Goal: Check status

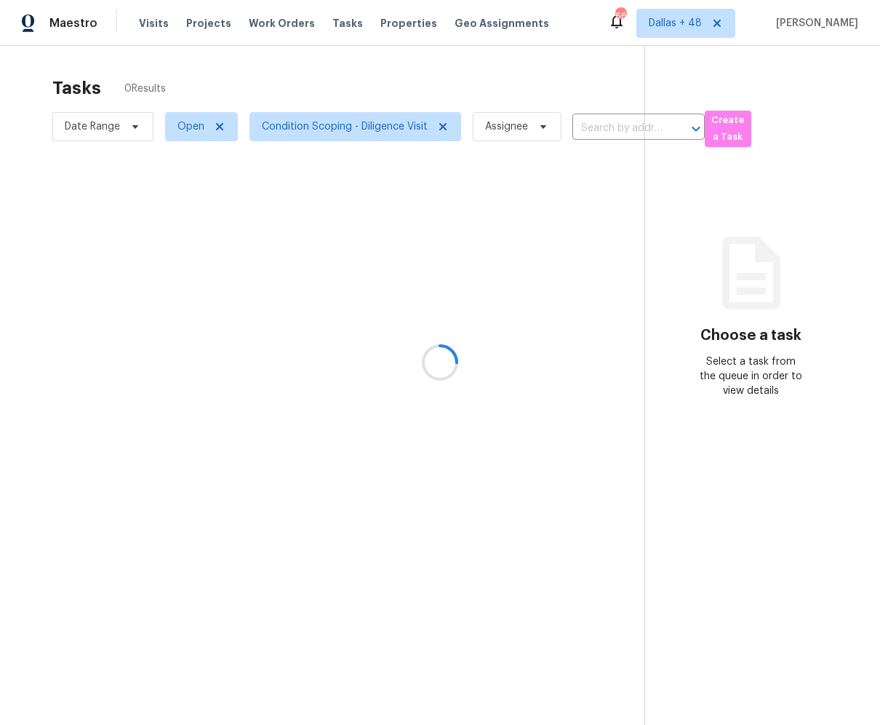
click at [185, 132] on div at bounding box center [440, 362] width 880 height 725
click at [197, 141] on span "Open" at bounding box center [201, 126] width 73 height 29
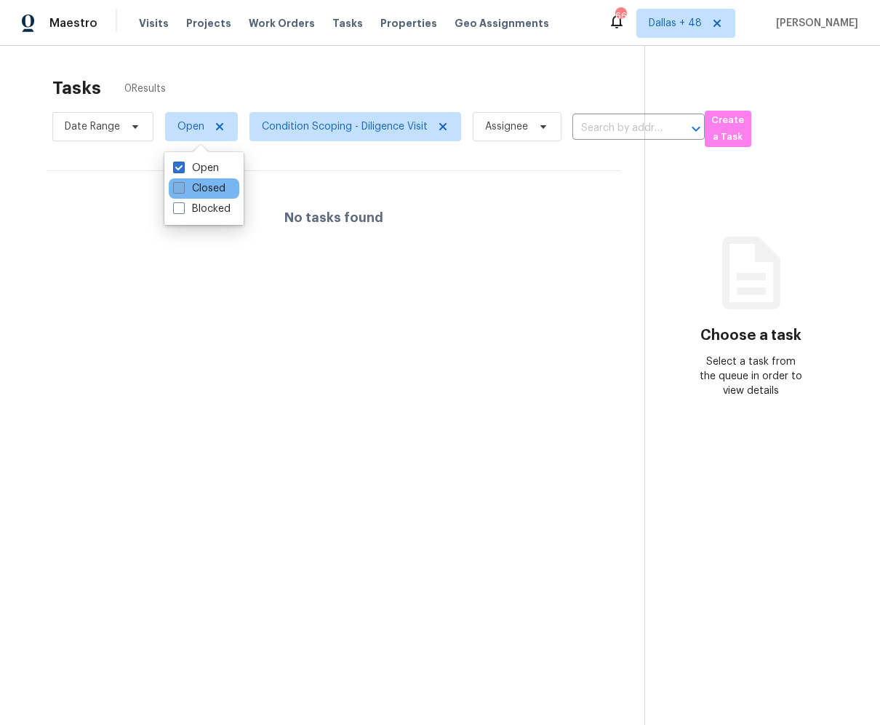
click at [195, 188] on label "Closed" at bounding box center [199, 188] width 52 height 15
click at [183, 188] on input "Closed" at bounding box center [177, 185] width 9 height 9
checkbox input "true"
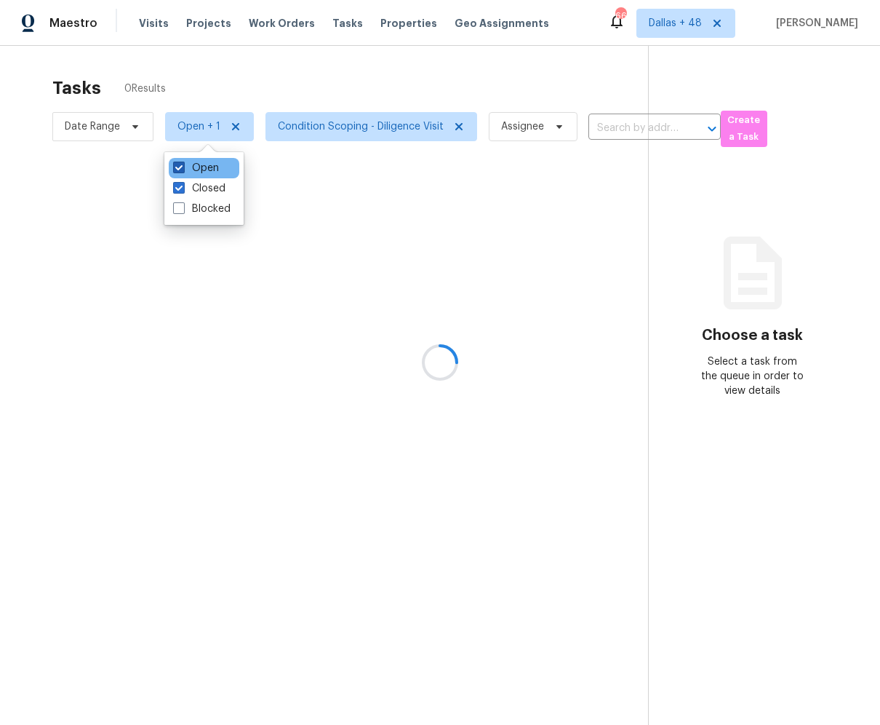
click at [191, 171] on label "Open" at bounding box center [196, 168] width 46 height 15
click at [183, 170] on input "Open" at bounding box center [177, 165] width 9 height 9
checkbox input "false"
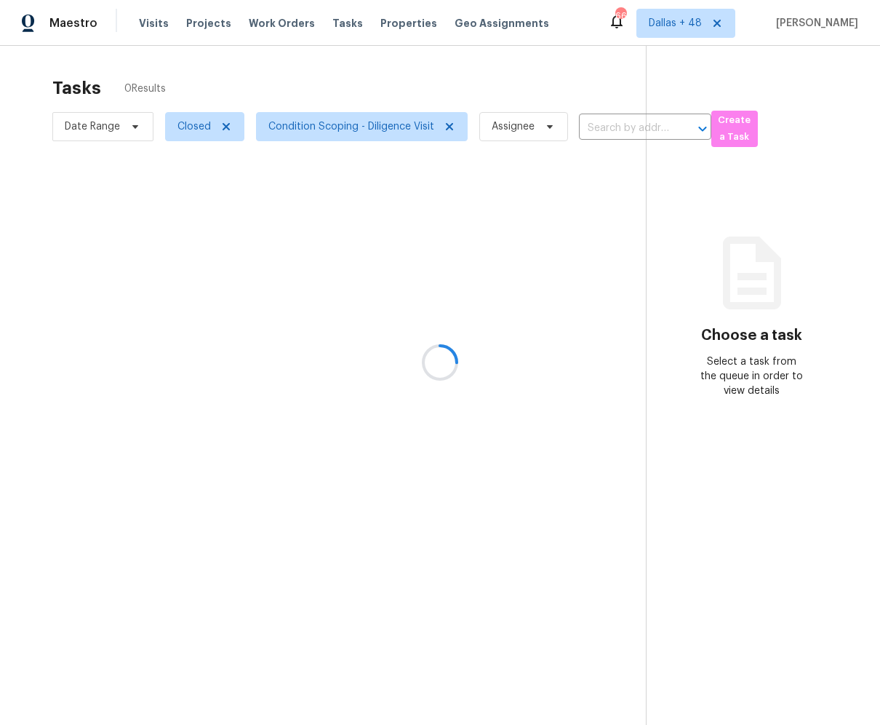
click at [323, 78] on div at bounding box center [440, 362] width 880 height 725
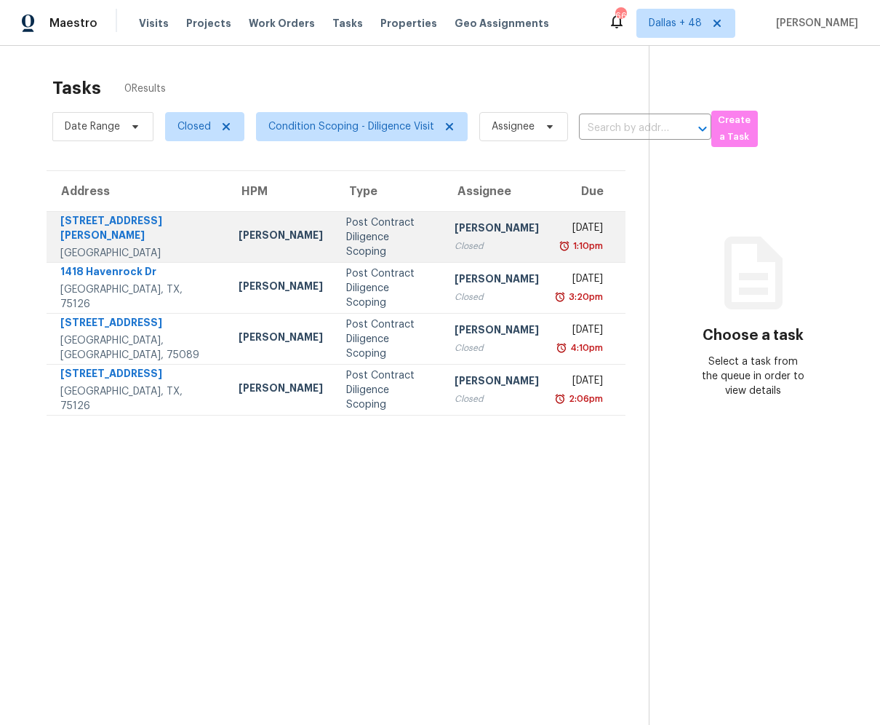
click at [243, 246] on div "[PERSON_NAME]" at bounding box center [281, 237] width 84 height 18
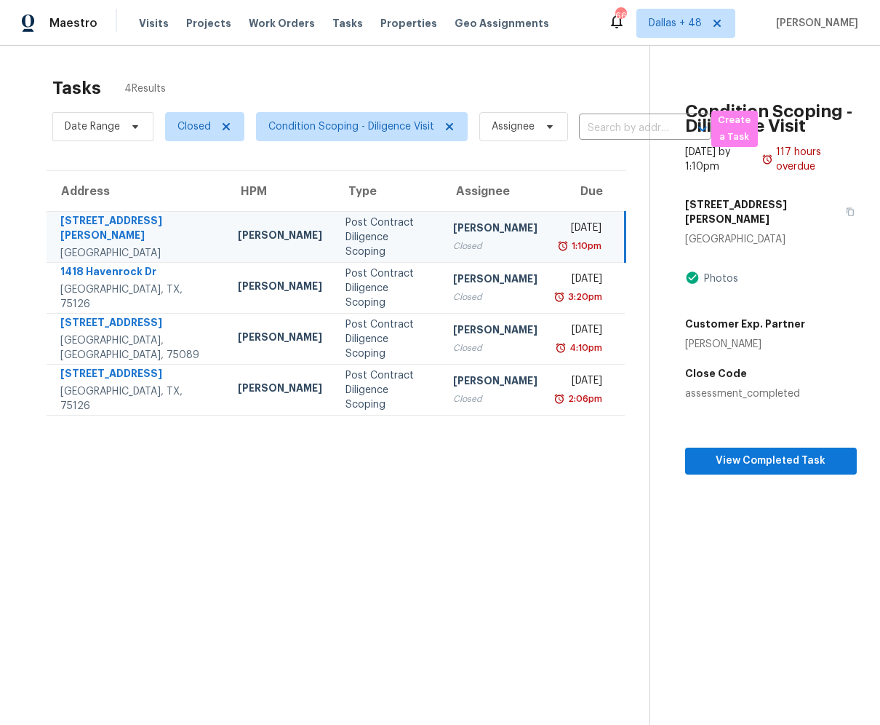
scroll to position [46, 0]
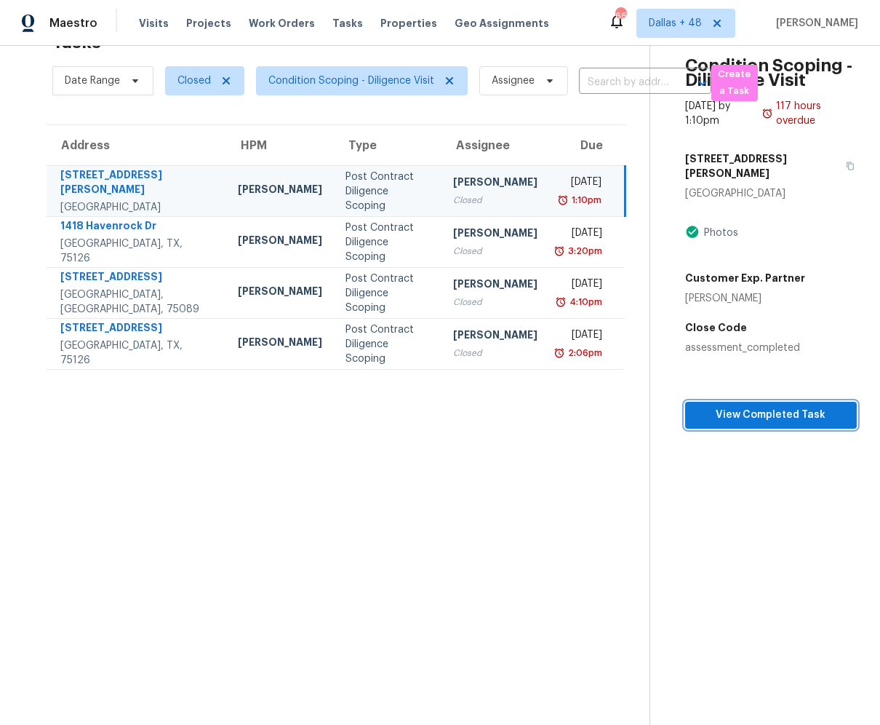
click at [744, 406] on span "View Completed Task" at bounding box center [771, 415] width 148 height 18
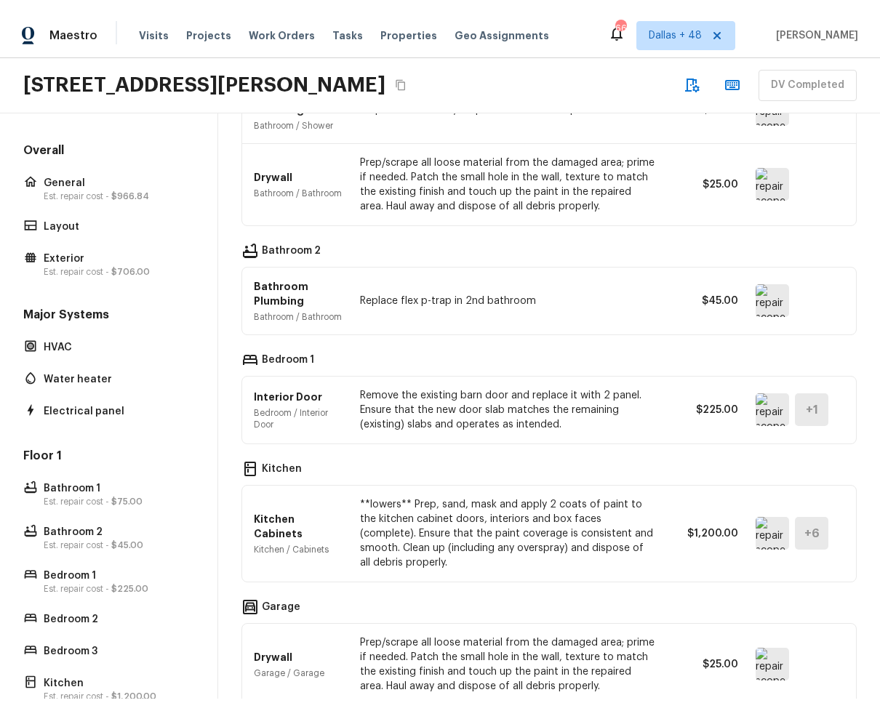
scroll to position [1062, 0]
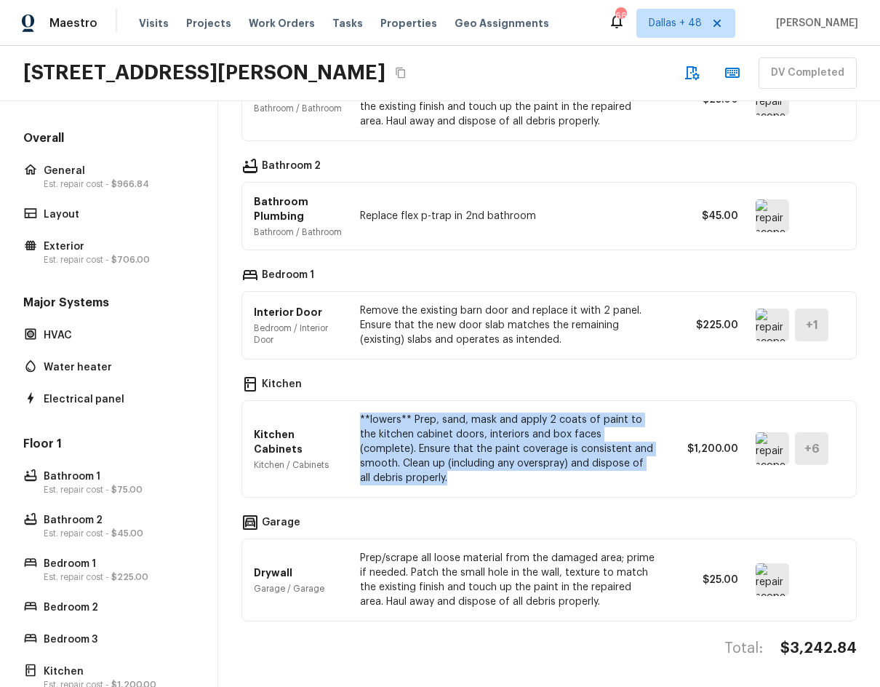
drag, startPoint x: 355, startPoint y: 419, endPoint x: 431, endPoint y: 479, distance: 97.4
click at [432, 479] on div "Kitchen Cabinets Kitchen / Cabinets **lowers** Prep, sand, mask and apply 2 coa…" at bounding box center [549, 449] width 591 height 96
click at [759, 450] on img at bounding box center [772, 448] width 33 height 33
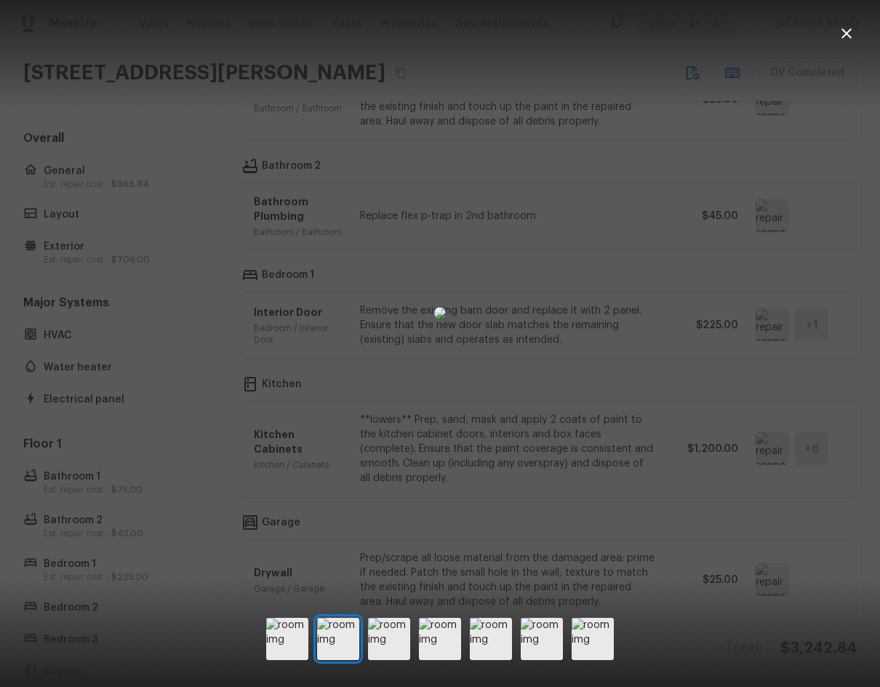
click at [134, 514] on div at bounding box center [440, 312] width 880 height 579
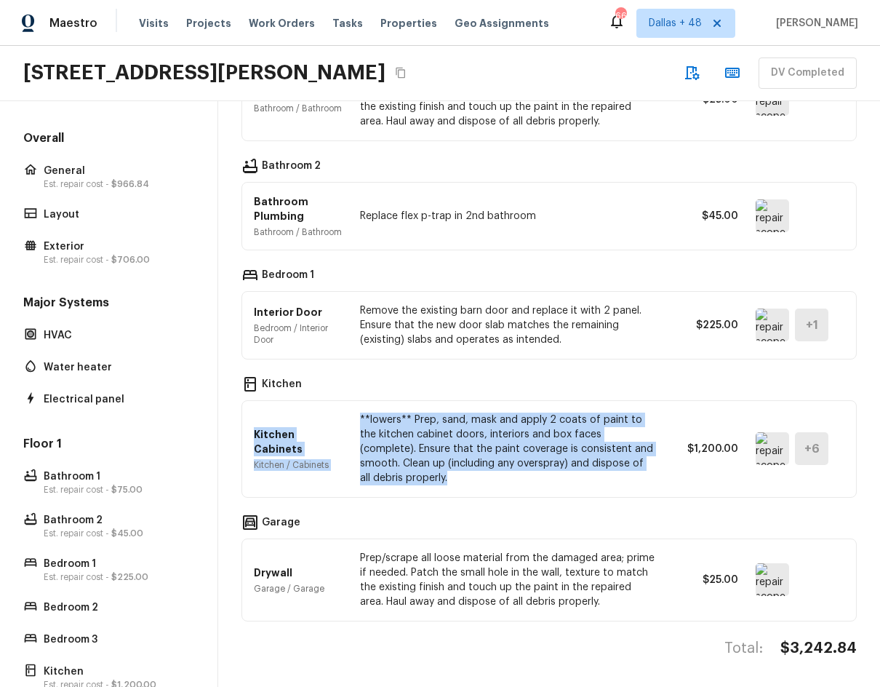
drag, startPoint x: 252, startPoint y: 442, endPoint x: 415, endPoint y: 467, distance: 164.9
click at [415, 472] on div "Kitchen Cabinets Kitchen / Cabinets **lowers** Prep, sand, mask and apply 2 coa…" at bounding box center [549, 449] width 614 height 96
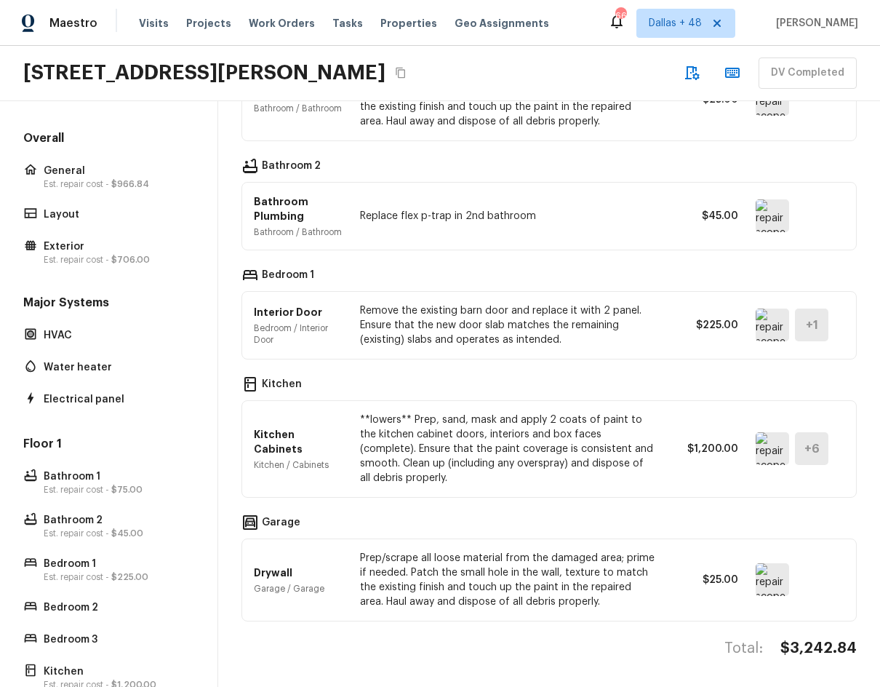
click at [378, 425] on p "**lowers** Prep, sand, mask and apply 2 coats of paint to the kitchen cabinet d…" at bounding box center [507, 448] width 295 height 73
click at [293, 441] on p "Kitchen Cabinets" at bounding box center [298, 441] width 89 height 29
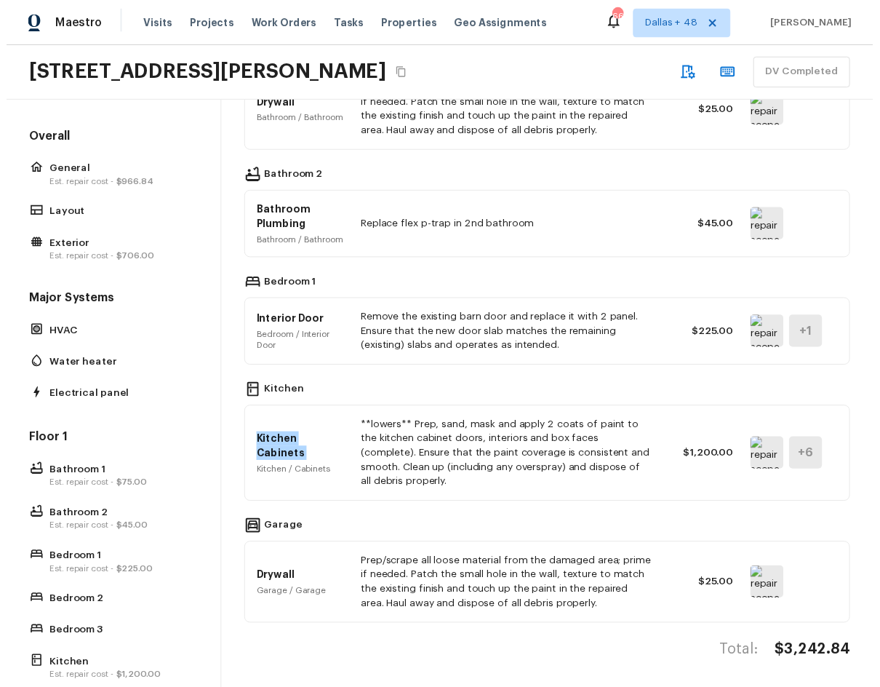
scroll to position [1024, 0]
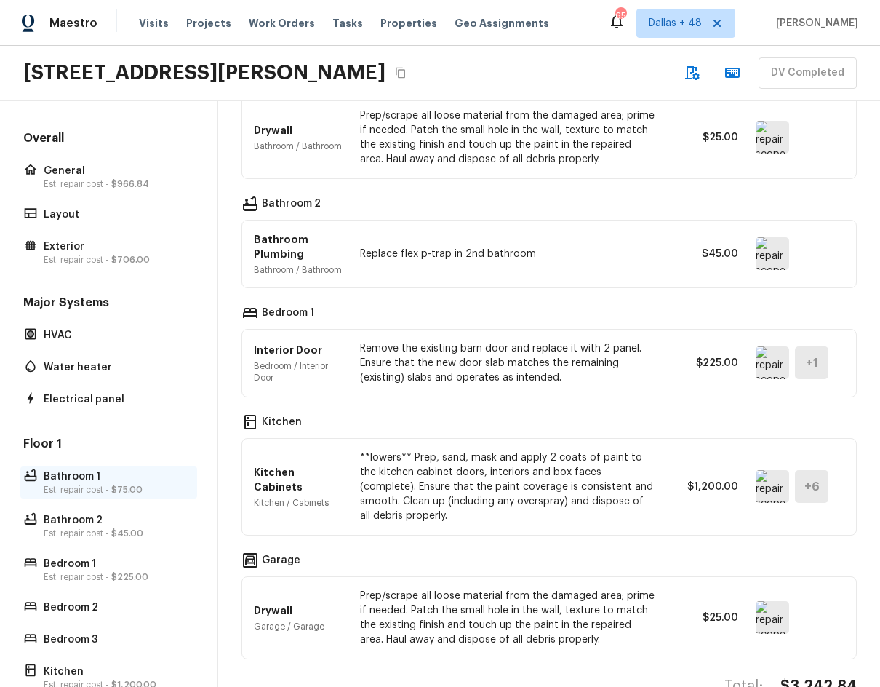
click at [81, 484] on p "Est. repair cost - $75.00" at bounding box center [116, 490] width 145 height 12
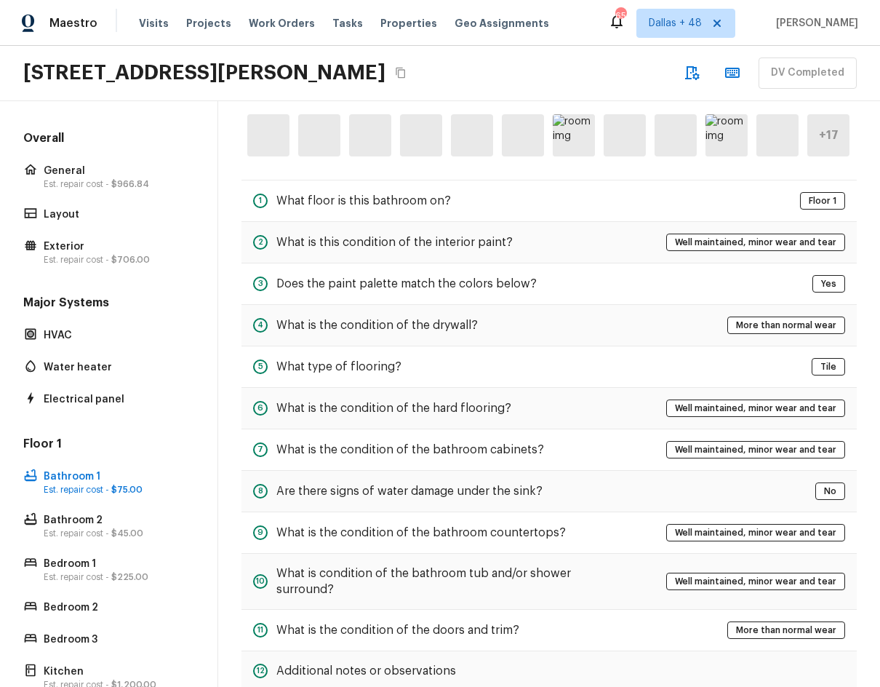
scroll to position [0, 0]
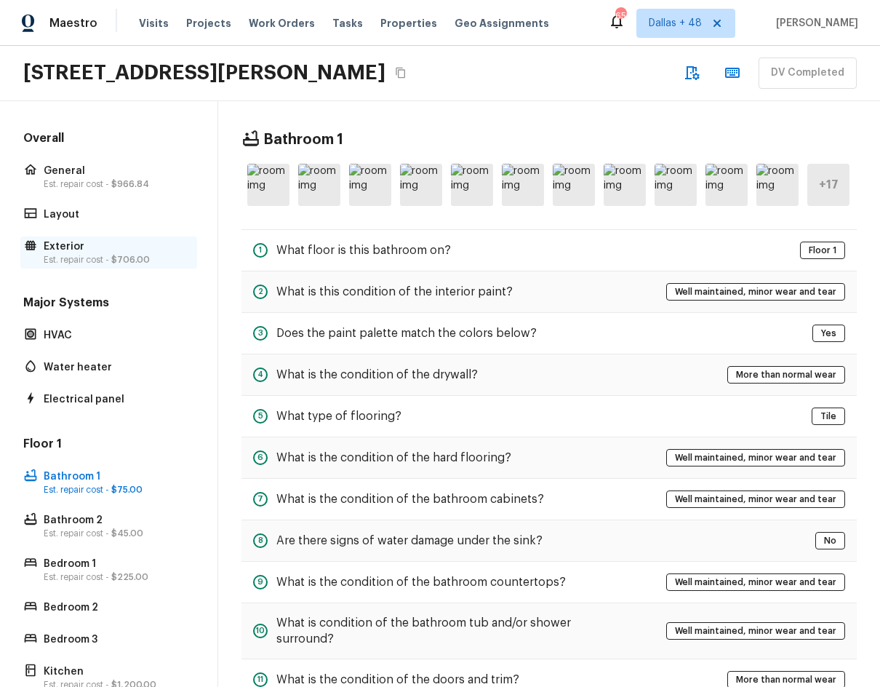
click at [73, 258] on p "Est. repair cost - $706.00" at bounding box center [116, 260] width 145 height 12
